Goal: Task Accomplishment & Management: Manage account settings

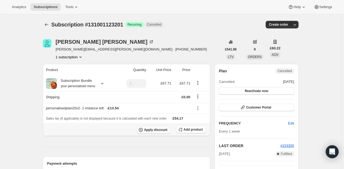
click at [165, 132] on button "Apply discount" at bounding box center [153, 129] width 34 height 8
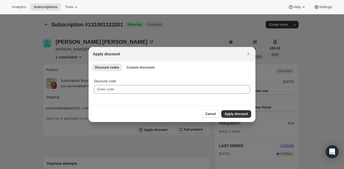
click at [141, 72] on div "Discount codes Custom discounts More views Discount codes Custom discounts More…" at bounding box center [172, 67] width 167 height 12
click at [134, 65] on span "Custom discounts" at bounding box center [141, 67] width 28 height 4
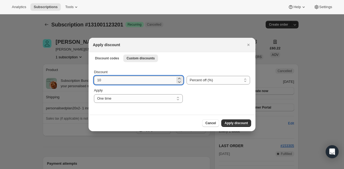
click at [125, 81] on input "10" at bounding box center [134, 80] width 81 height 9
type input "100"
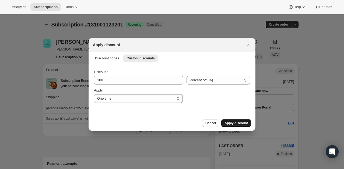
click at [227, 120] on button "Apply discount" at bounding box center [236, 123] width 30 height 8
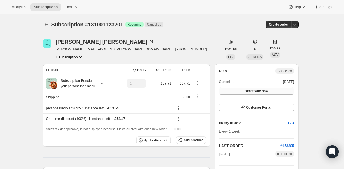
click at [270, 88] on button "Reactivate now" at bounding box center [256, 91] width 75 height 8
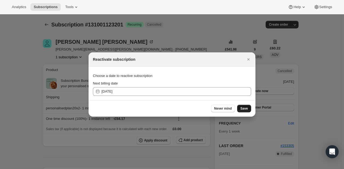
click at [248, 111] on button "Save" at bounding box center [244, 108] width 14 height 8
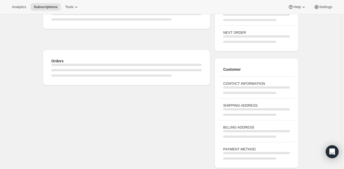
scroll to position [74, 0]
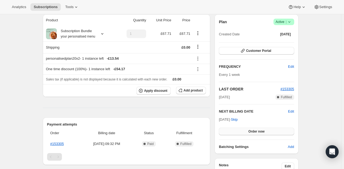
click at [253, 132] on span "Order now" at bounding box center [256, 131] width 16 height 4
click at [253, 132] on span "Click to confirm" at bounding box center [256, 131] width 24 height 4
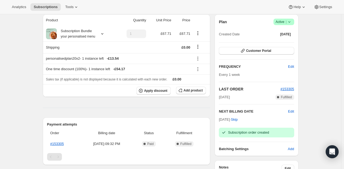
click at [289, 23] on icon at bounding box center [289, 21] width 5 height 5
click at [284, 40] on span "Cancel subscription" at bounding box center [285, 41] width 30 height 4
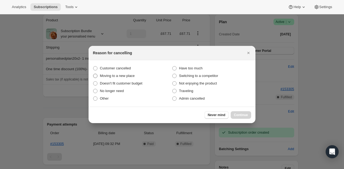
click at [130, 72] on label "Moving to a new place" at bounding box center [132, 76] width 79 height 8
click at [93, 73] on input "Moving to a new place" at bounding box center [93, 73] width 0 height 0
radio input "true"
click at [108, 69] on span "Customer cancelled" at bounding box center [115, 68] width 31 height 4
click at [93, 66] on input "Customer cancelled" at bounding box center [93, 66] width 0 height 0
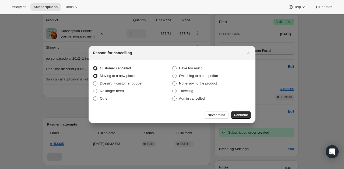
radio input "true"
radio input "false"
click at [239, 115] on span "Continue" at bounding box center [241, 115] width 14 height 4
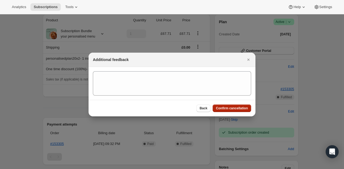
click at [237, 108] on span "Confirm cancellation" at bounding box center [232, 108] width 32 height 4
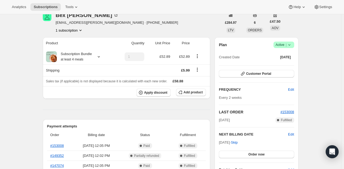
scroll to position [27, 0]
click at [160, 93] on span "Apply discount" at bounding box center [155, 92] width 23 height 4
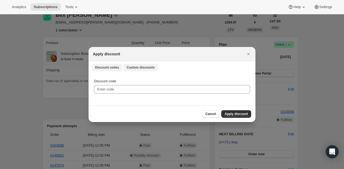
click at [142, 66] on span "Custom discounts" at bounding box center [141, 67] width 28 height 4
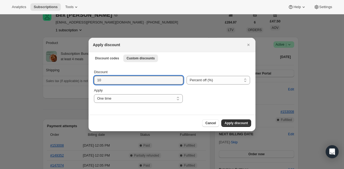
drag, startPoint x: 119, startPoint y: 80, endPoint x: 127, endPoint y: 71, distance: 12.4
click at [119, 80] on input "10" at bounding box center [134, 80] width 81 height 9
type input "100"
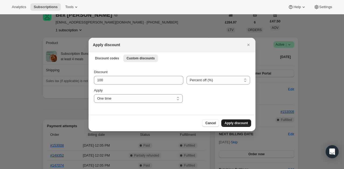
click at [238, 123] on span "Apply discount" at bounding box center [236, 123] width 23 height 4
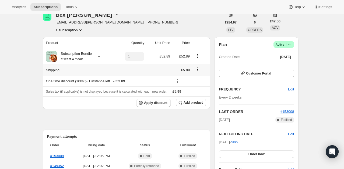
click at [198, 69] on icon "Shipping actions" at bounding box center [197, 69] width 1 height 1
click at [198, 79] on span "Edit shipping rate" at bounding box center [198, 80] width 27 height 4
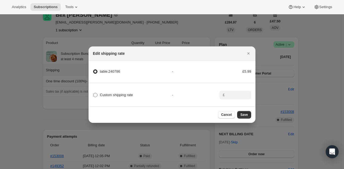
click at [111, 93] on span "Custom shipping rate" at bounding box center [116, 95] width 33 height 4
click at [93, 93] on input "Custom shipping rate" at bounding box center [93, 93] width 0 height 0
radio input "true"
radio input "false"
click at [236, 90] on input ":req:" at bounding box center [234, 94] width 17 height 9
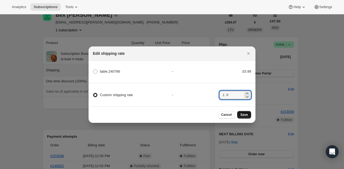
type input "0"
click at [244, 115] on span "Save" at bounding box center [244, 114] width 8 height 4
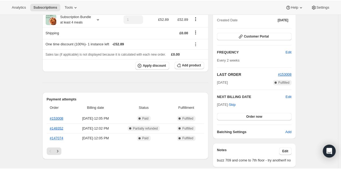
scroll to position [108, 0]
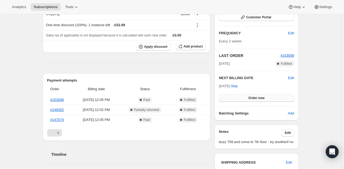
click at [269, 100] on button "Order now" at bounding box center [256, 98] width 75 height 8
click at [270, 99] on button "Click to confirm" at bounding box center [256, 98] width 75 height 8
